Goal: Information Seeking & Learning: Check status

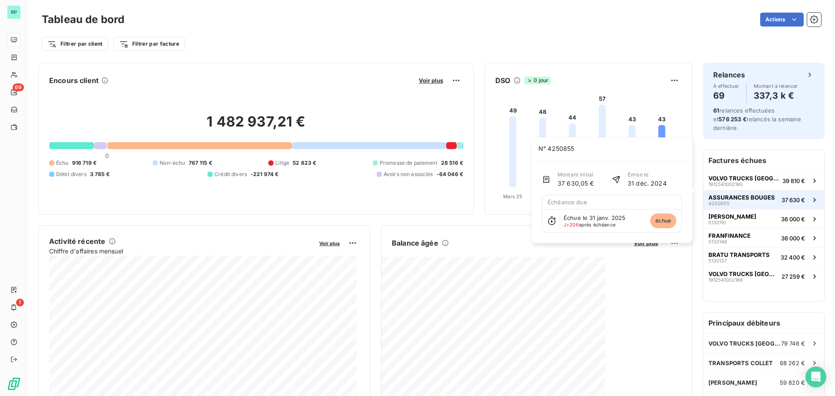
click at [782, 197] on span "37 630 €" at bounding box center [793, 200] width 23 height 7
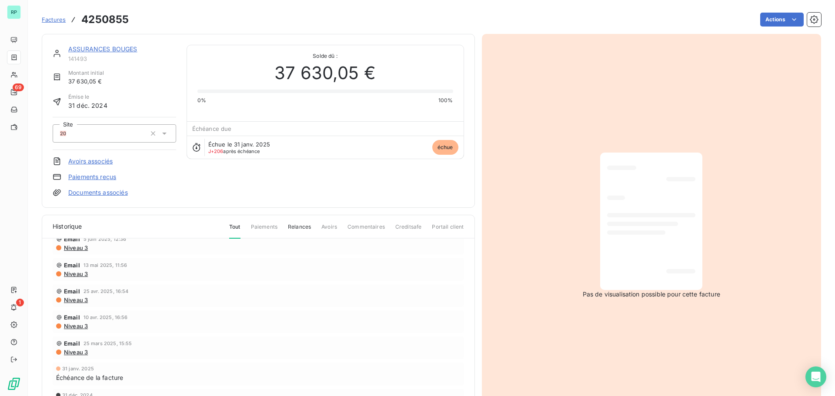
scroll to position [148, 0]
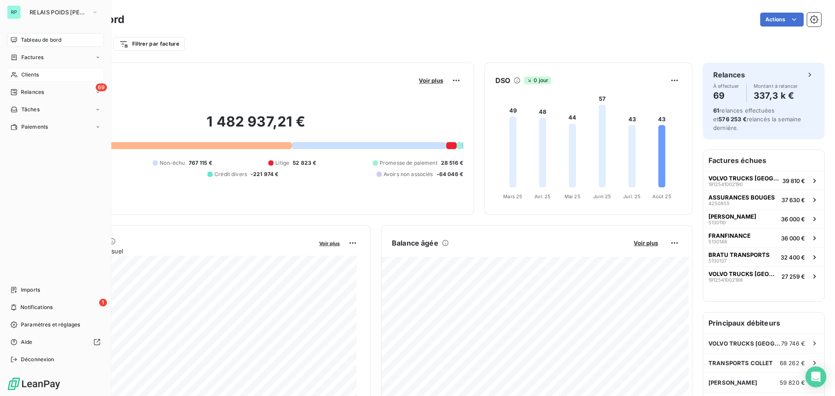
click at [36, 72] on span "Clients" at bounding box center [29, 75] width 17 height 8
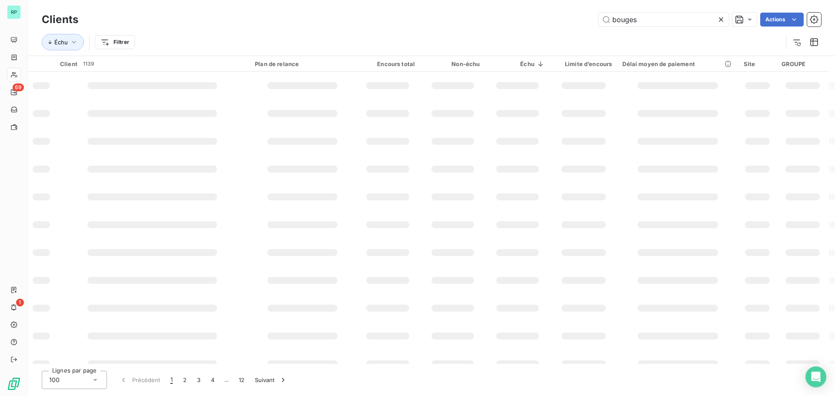
type input "bouges"
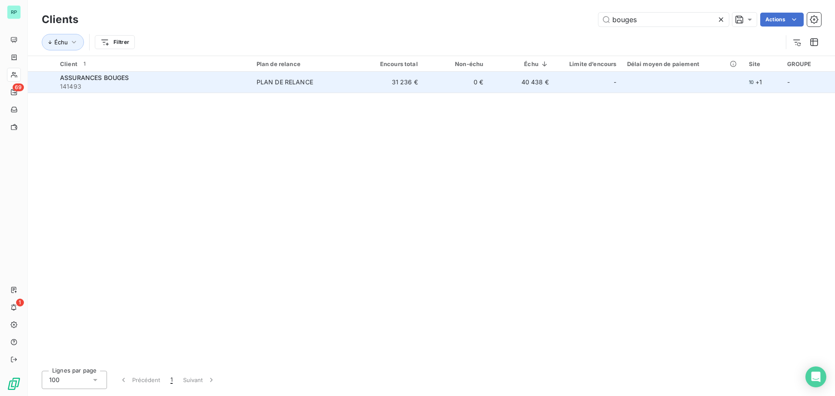
click at [367, 83] on td "31 236 €" at bounding box center [391, 82] width 66 height 21
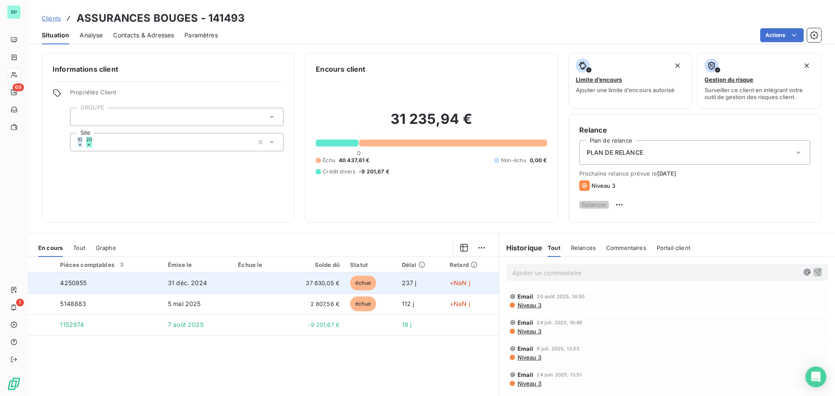
click at [469, 287] on td "+NaN j" at bounding box center [472, 283] width 54 height 21
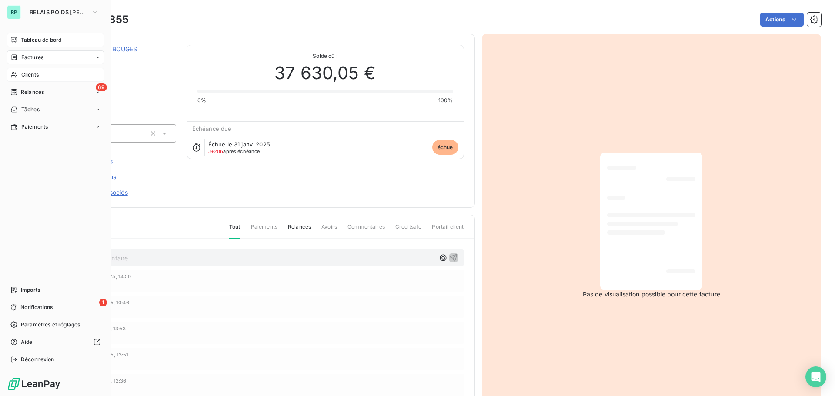
click at [41, 40] on span "Tableau de bord" at bounding box center [41, 40] width 40 height 8
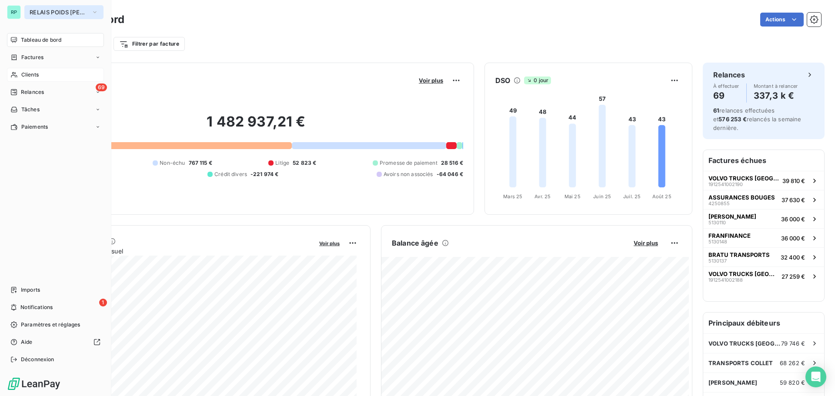
click at [44, 8] on button "RELAIS POIDS [PERSON_NAME]" at bounding box center [63, 12] width 79 height 14
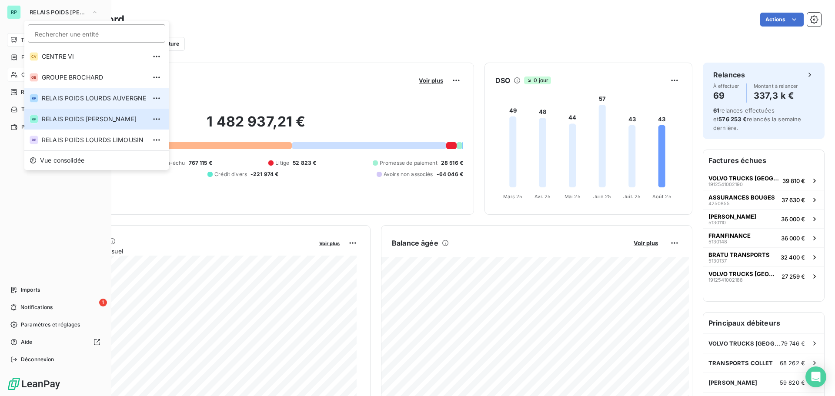
click at [106, 99] on span "RELAIS POIDS LOURDS AUVERGNE" at bounding box center [94, 98] width 104 height 9
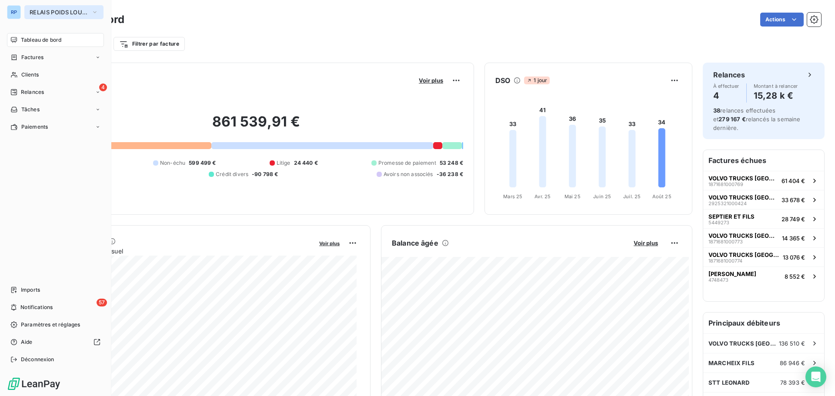
click at [48, 10] on span "RELAIS POIDS LOURDS AUVERGNE" at bounding box center [59, 12] width 58 height 7
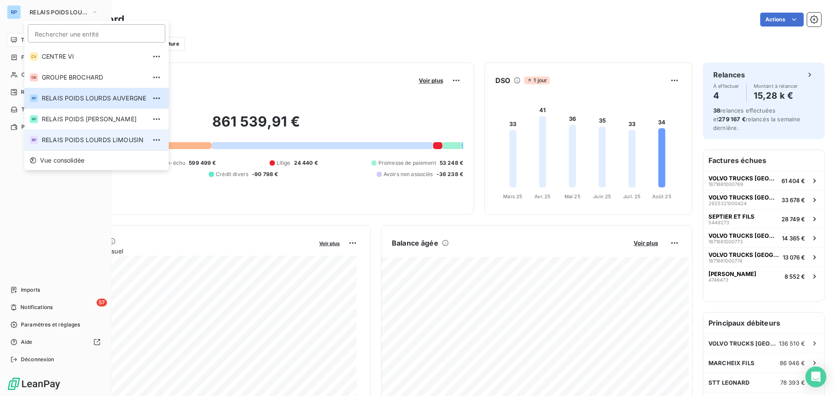
click at [91, 141] on span "RELAIS POIDS LOURDS LIMOUSIN" at bounding box center [94, 140] width 104 height 9
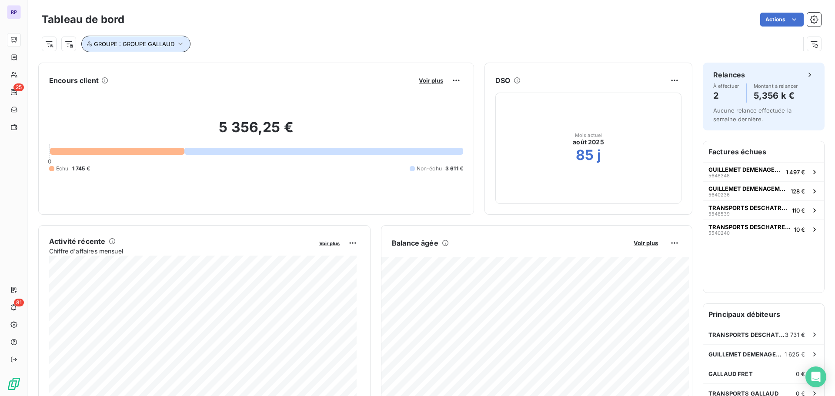
click at [173, 40] on button "GROUPE : GROUPE GALLAUD" at bounding box center [135, 44] width 109 height 17
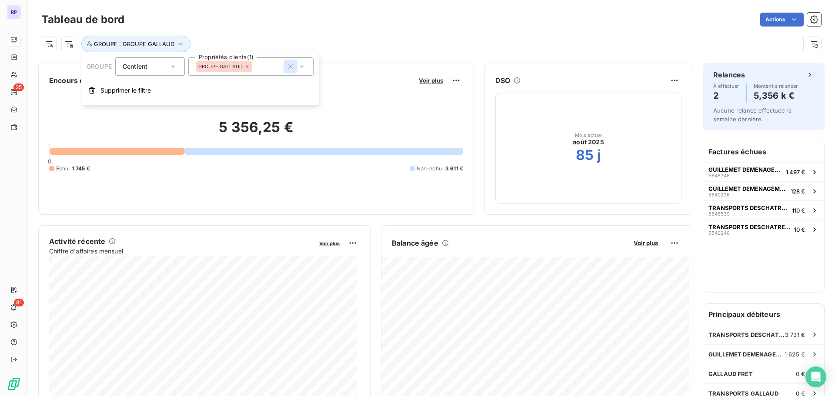
click at [292, 69] on icon "button" at bounding box center [290, 66] width 9 height 9
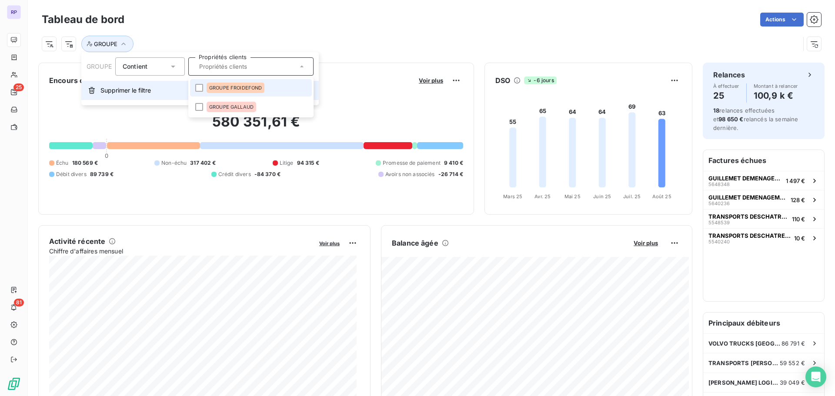
click at [140, 90] on span "Supprimer le filtre" at bounding box center [125, 90] width 50 height 9
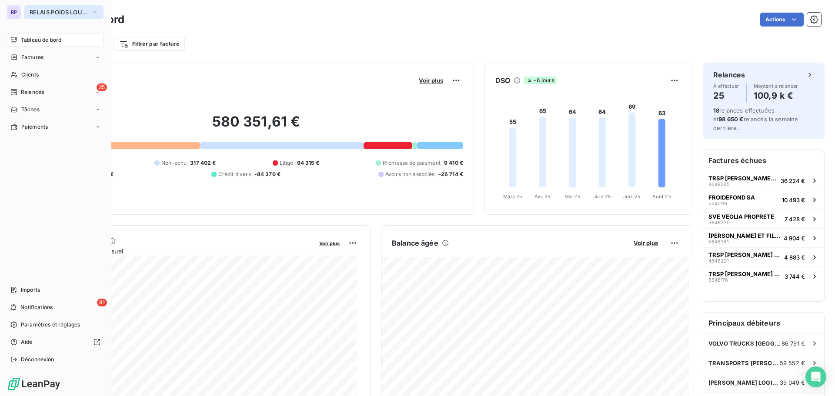
click at [55, 17] on button "RELAIS POIDS LOURDS LIMOUSIN" at bounding box center [63, 12] width 79 height 14
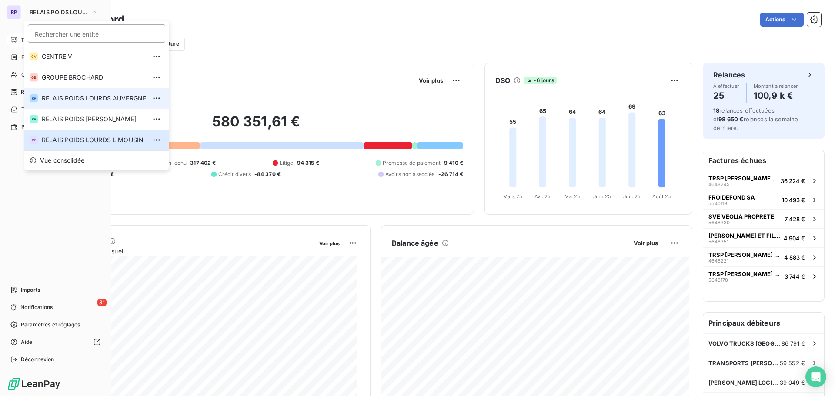
click at [110, 101] on span "RELAIS POIDS LOURDS AUVERGNE" at bounding box center [94, 98] width 104 height 9
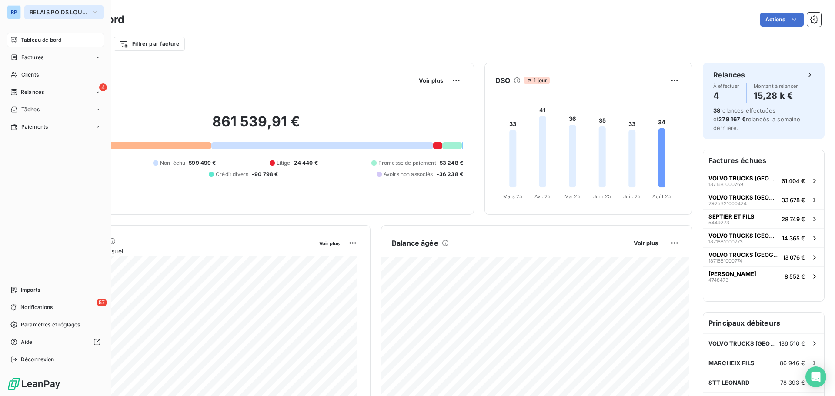
click at [47, 9] on span "RELAIS POIDS LOURDS AUVERGNE" at bounding box center [59, 12] width 58 height 7
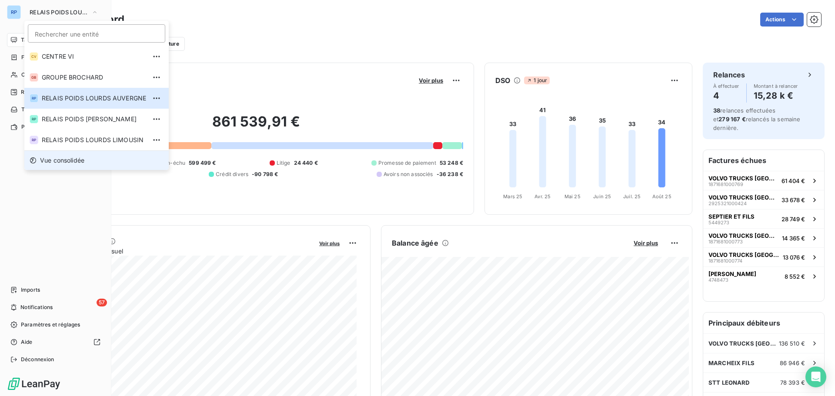
click at [90, 161] on li "Vue consolidée" at bounding box center [96, 161] width 144 height 20
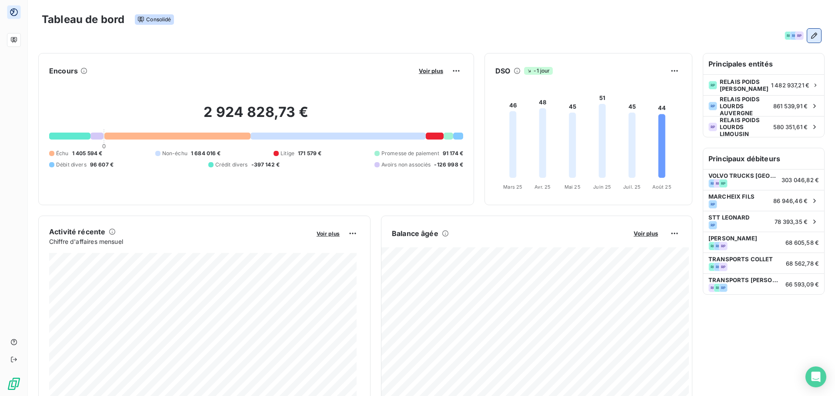
click at [810, 35] on icon "button" at bounding box center [814, 35] width 9 height 9
click at [667, 12] on div "Tableau de bord Consolidé" at bounding box center [432, 19] width 780 height 18
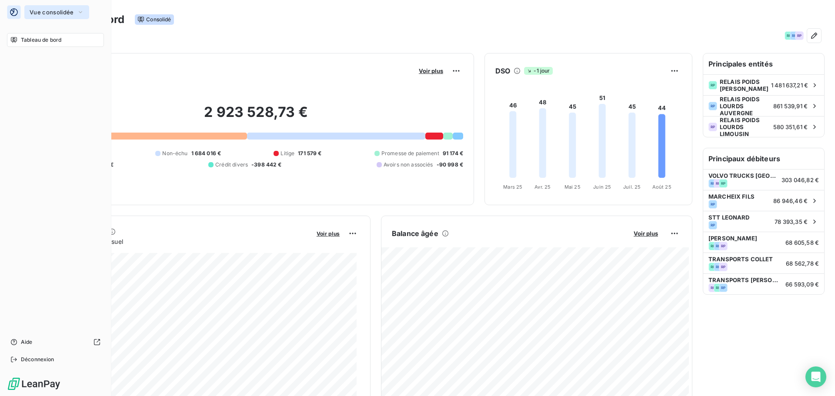
click at [65, 12] on span "Vue consolidée" at bounding box center [52, 12] width 44 height 7
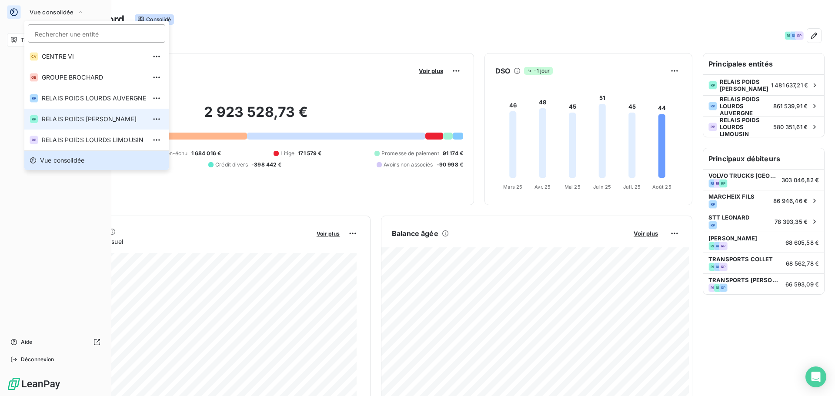
click at [123, 120] on span "RELAIS POIDS [PERSON_NAME]" at bounding box center [94, 119] width 104 height 9
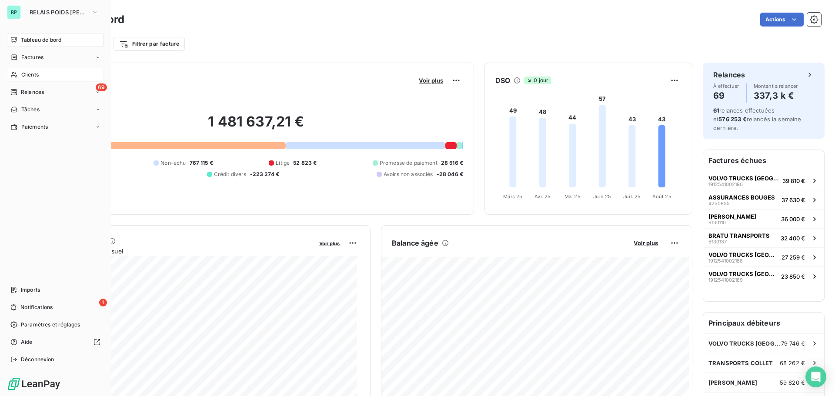
click at [35, 73] on span "Clients" at bounding box center [29, 75] width 17 height 8
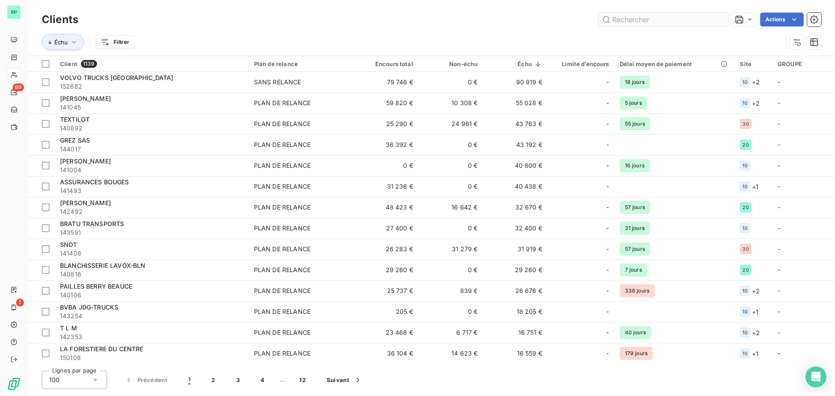
click at [647, 19] on input "text" at bounding box center [664, 20] width 131 height 14
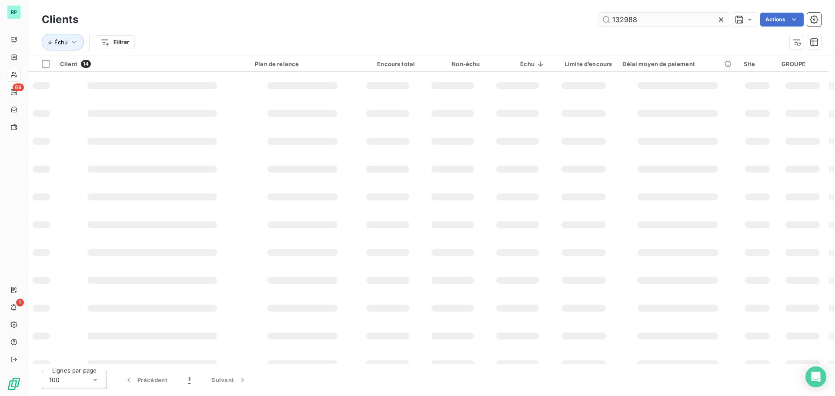
type input "132988"
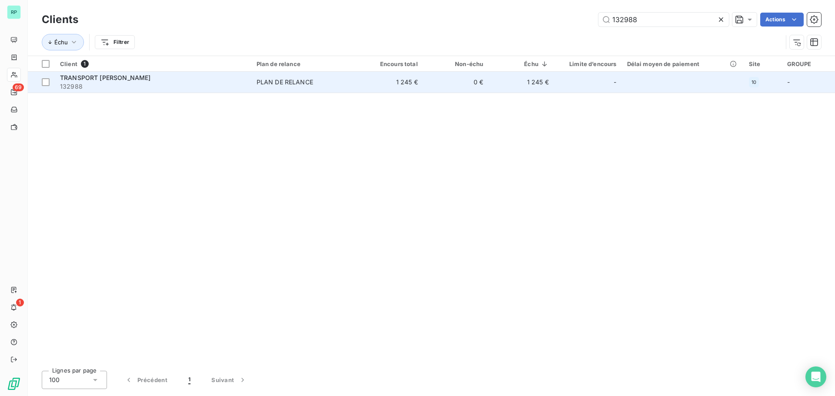
click at [318, 83] on span "PLAN DE RELANCE" at bounding box center [305, 82] width 96 height 9
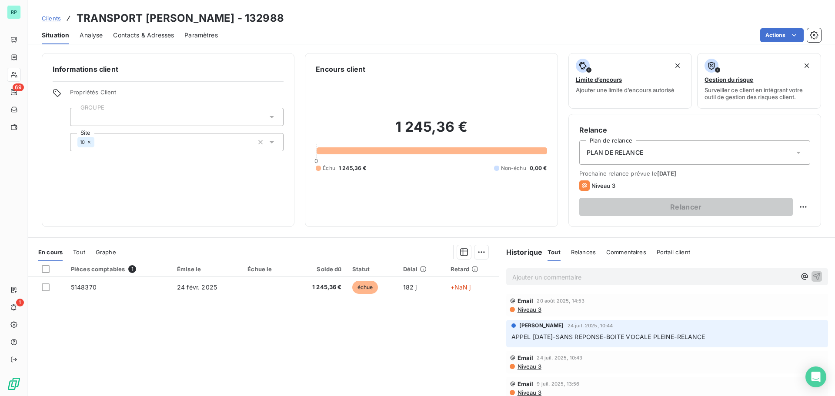
click at [124, 33] on span "Contacts & Adresses" at bounding box center [143, 35] width 61 height 9
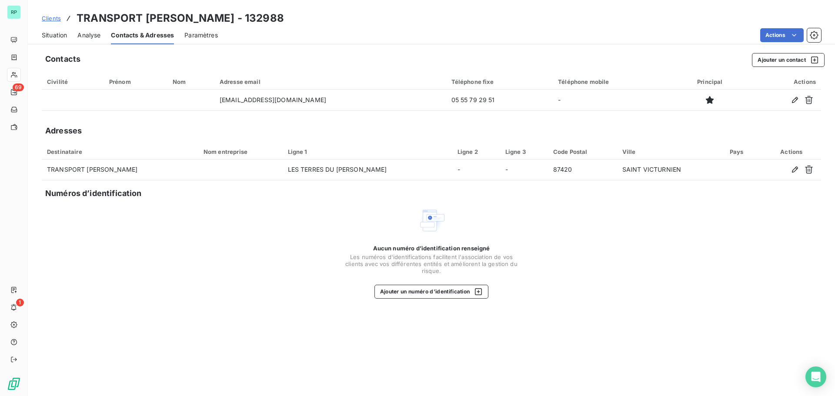
click at [54, 36] on span "Situation" at bounding box center [54, 35] width 25 height 9
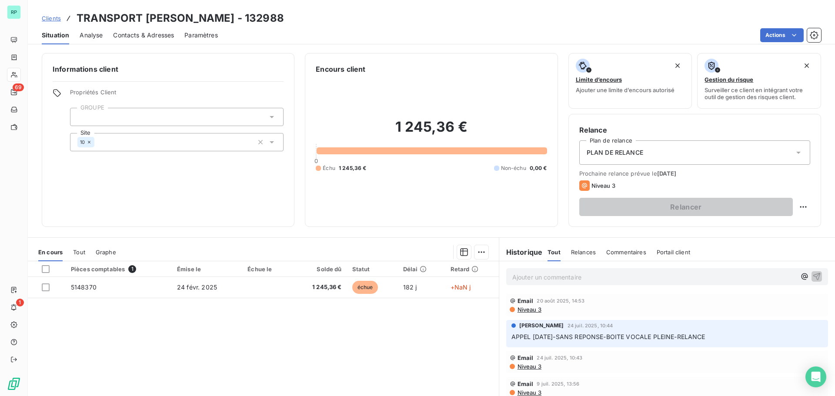
click at [151, 38] on span "Contacts & Adresses" at bounding box center [143, 35] width 61 height 9
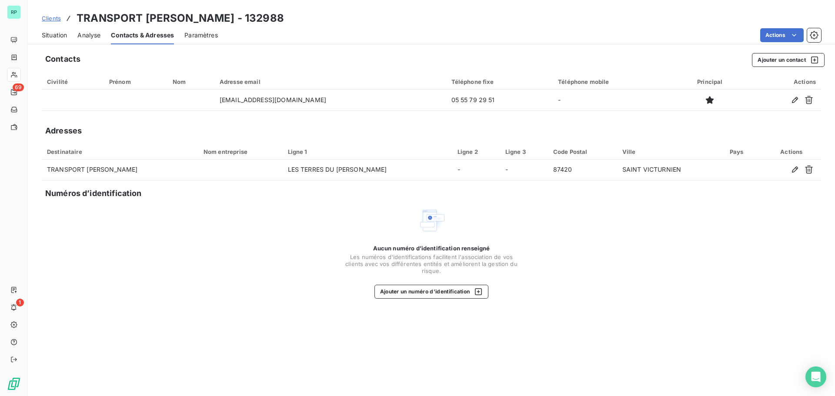
click at [56, 34] on span "Situation" at bounding box center [54, 35] width 25 height 9
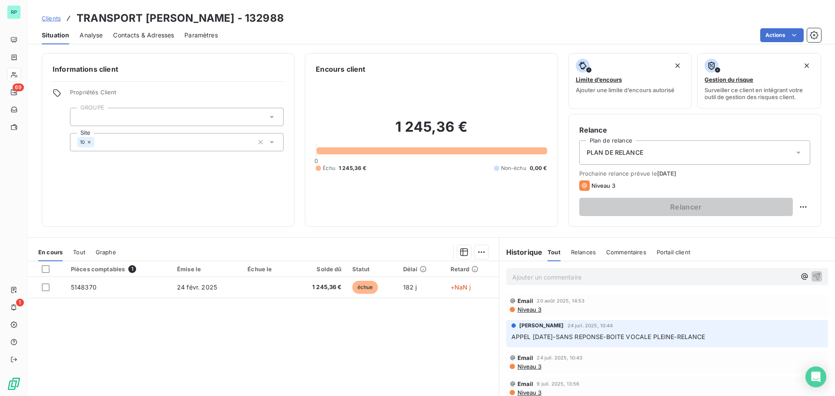
click at [602, 272] on div "Ajouter un commentaire ﻿" at bounding box center [654, 277] width 284 height 12
click at [599, 279] on p "Ajouter un commentaire ﻿" at bounding box center [654, 277] width 284 height 11
click at [813, 275] on icon "button" at bounding box center [817, 276] width 9 height 9
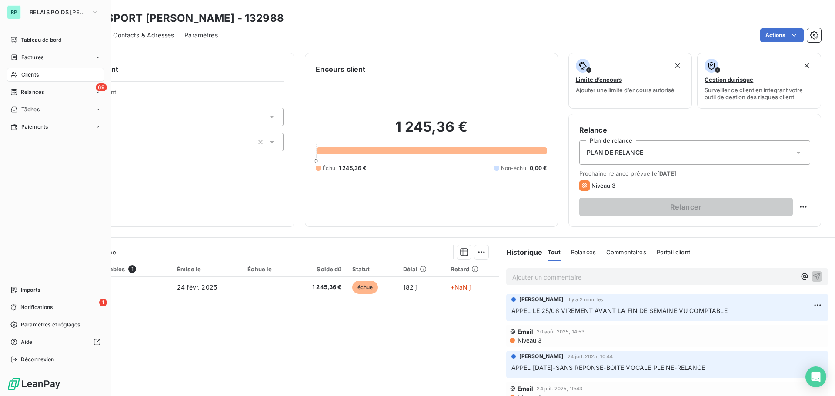
click at [31, 75] on span "Clients" at bounding box center [29, 75] width 17 height 8
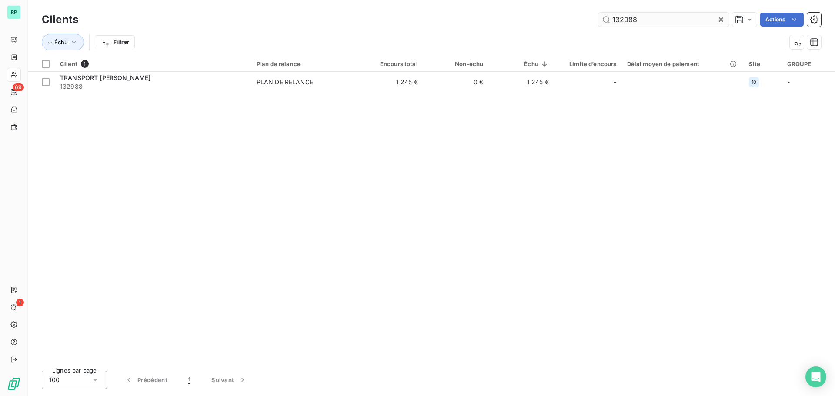
click at [640, 15] on input "132988" at bounding box center [664, 20] width 131 height 14
type input "4"
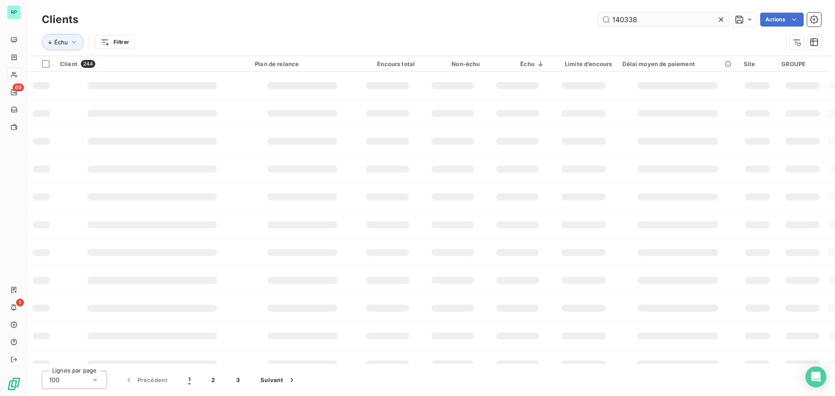
type input "140338"
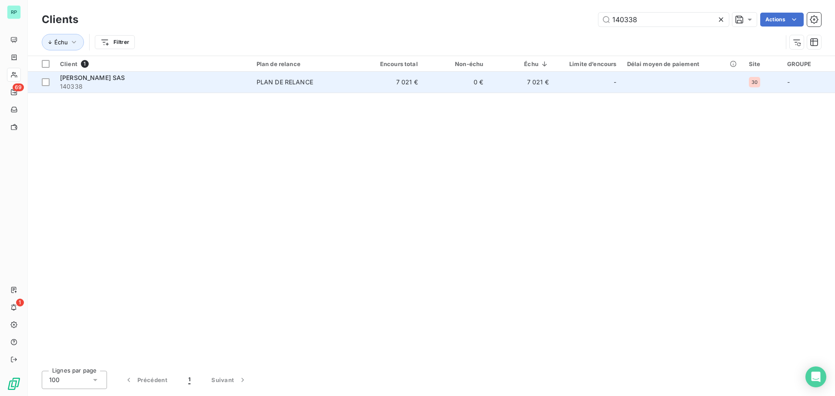
click at [432, 87] on td "0 €" at bounding box center [456, 82] width 66 height 21
